Goal: Task Accomplishment & Management: Manage account settings

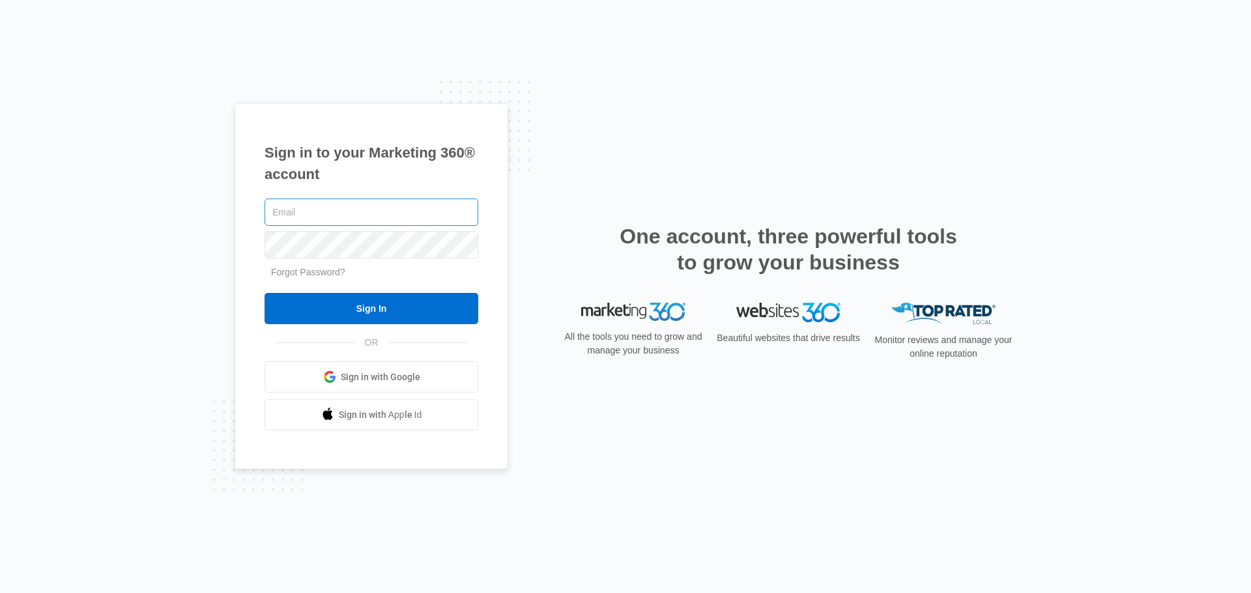
click at [289, 217] on input "text" at bounding box center [371, 212] width 214 height 27
type input "[EMAIL_ADDRESS][DOMAIN_NAME]"
click at [264, 293] on input "Sign In" at bounding box center [371, 308] width 214 height 31
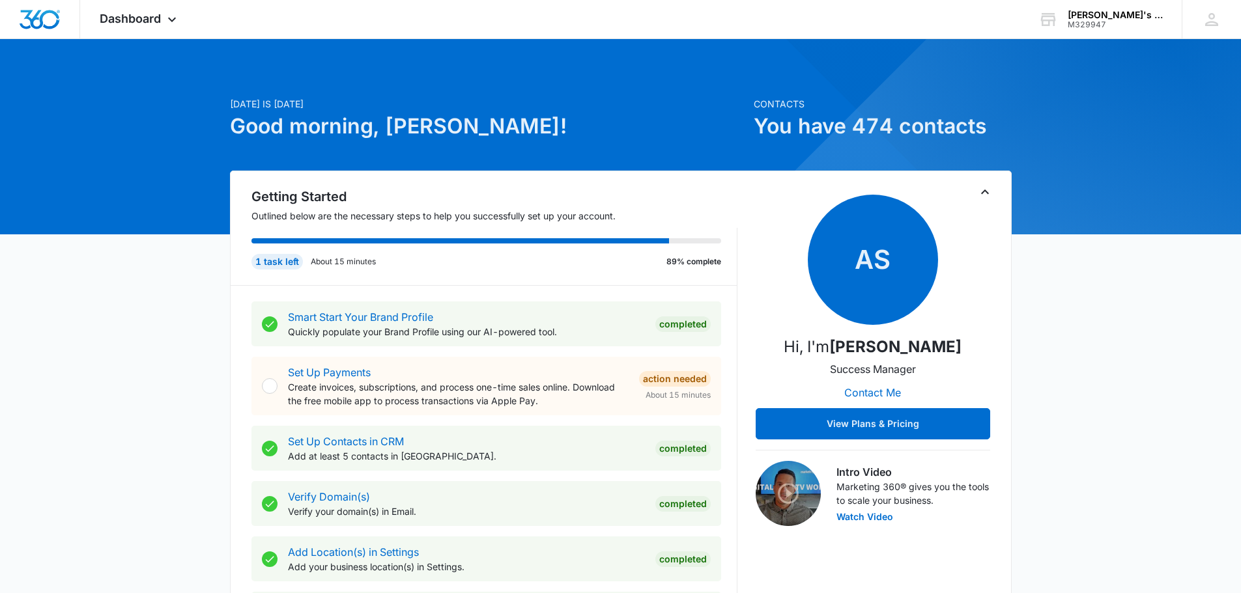
click at [981, 190] on icon "Toggle Collapse" at bounding box center [985, 192] width 16 height 16
